Goal: Information Seeking & Learning: Understand process/instructions

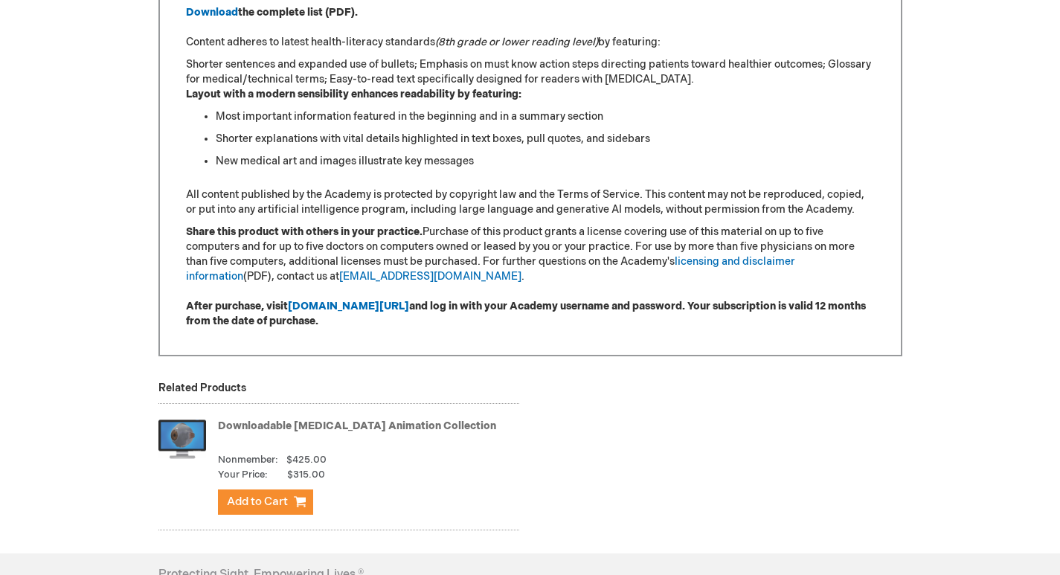
scroll to position [1192, 0]
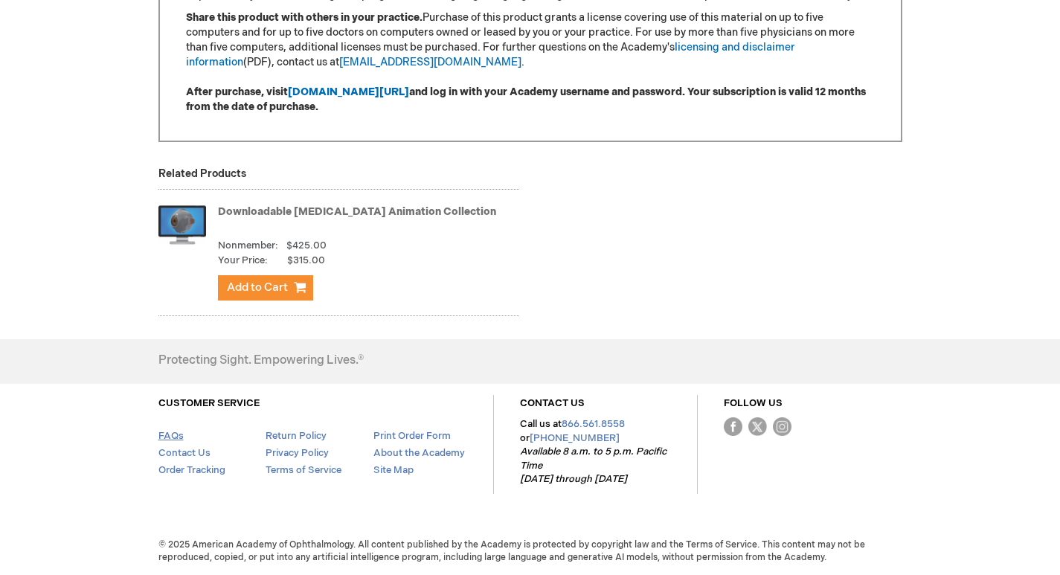
click at [184, 430] on link "FAQs" at bounding box center [170, 436] width 25 height 12
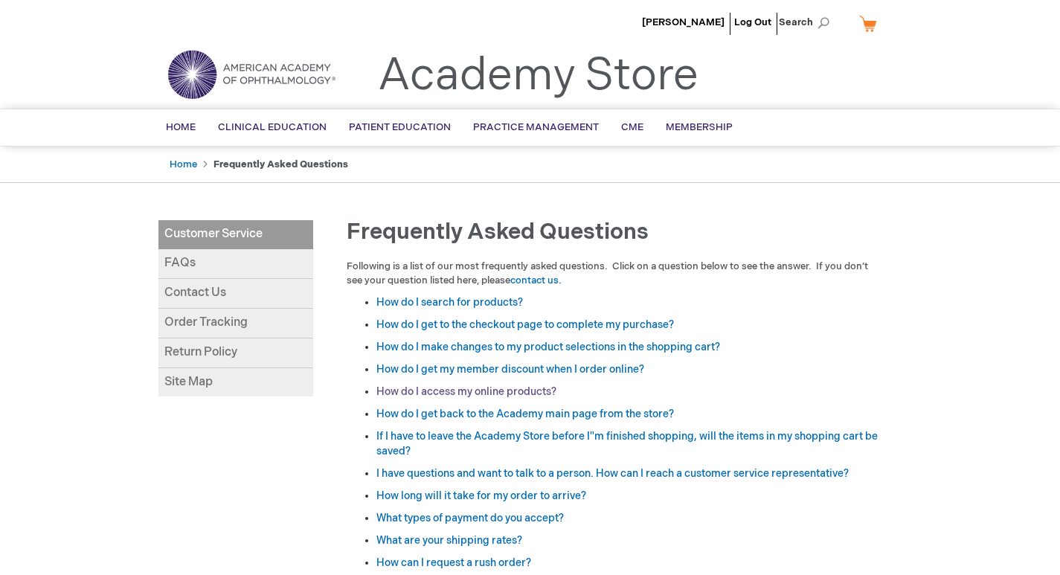
click at [453, 398] on link "How do I access my online products?" at bounding box center [466, 391] width 180 height 13
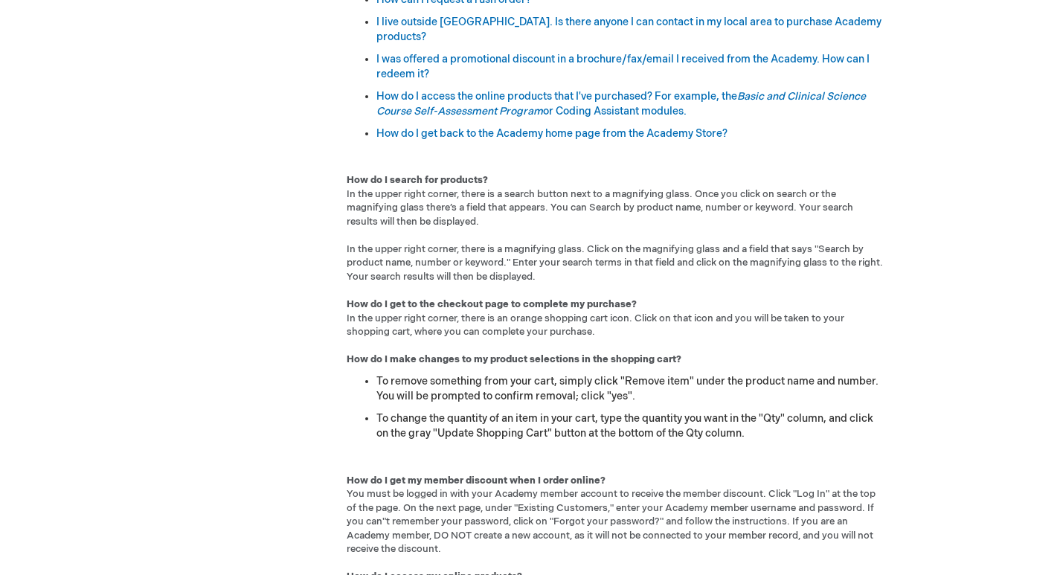
scroll to position [191, 0]
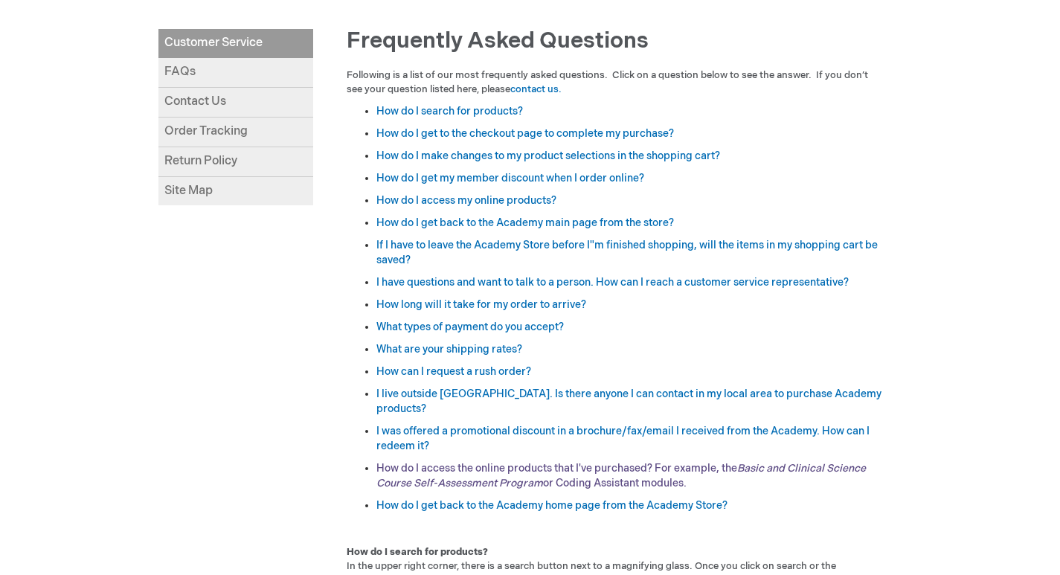
click at [505, 489] on em "Basic and Clinical Science Course Self-Assessment Program" at bounding box center [620, 476] width 489 height 28
